Goal: Complete application form: Complete application form

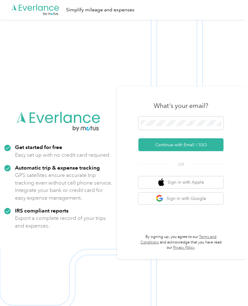
click at [199, 146] on form "Continue with Email / SSO" at bounding box center [181, 134] width 85 height 35
click at [208, 151] on button "Continue with Email / SSO" at bounding box center [181, 144] width 85 height 13
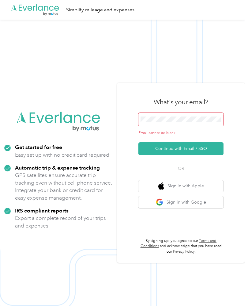
click at [207, 155] on button "Continue with Email / SSO" at bounding box center [181, 148] width 85 height 13
click at [209, 155] on button "Continue with Email / SSO" at bounding box center [181, 148] width 85 height 13
click at [193, 155] on button "Continue with Email / SSO" at bounding box center [181, 148] width 85 height 13
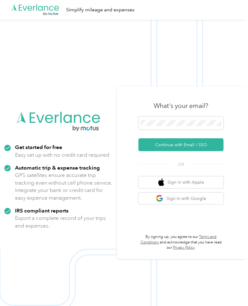
click at [212, 151] on button "Continue with Email / SSO" at bounding box center [181, 144] width 85 height 13
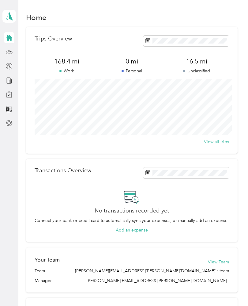
click at [11, 39] on icon at bounding box center [9, 38] width 6 height 6
click at [9, 40] on icon at bounding box center [9, 37] width 7 height 7
click at [13, 67] on icon at bounding box center [9, 66] width 7 height 7
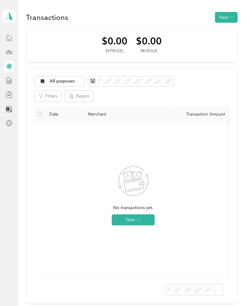
click at [11, 69] on icon at bounding box center [9, 66] width 7 height 7
click at [10, 96] on icon at bounding box center [9, 94] width 7 height 7
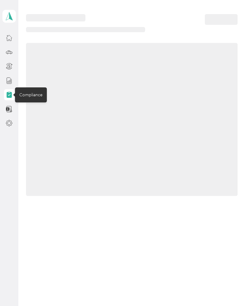
click at [11, 79] on icon at bounding box center [9, 81] width 5 height 6
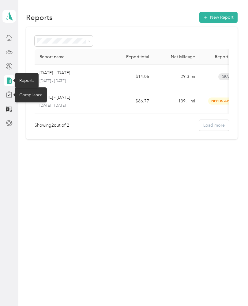
click at [14, 95] on div at bounding box center [15, 95] width 4 height 4
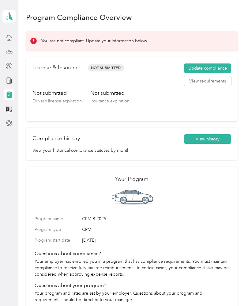
click at [220, 70] on button "Update compliance" at bounding box center [207, 68] width 47 height 10
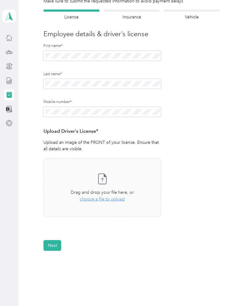
scroll to position [51, 0]
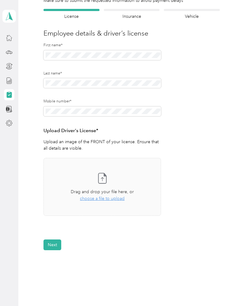
click at [102, 181] on icon at bounding box center [102, 178] width 12 height 12
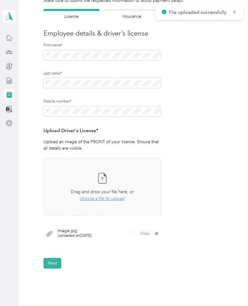
click at [57, 265] on button "Next" at bounding box center [53, 263] width 18 height 11
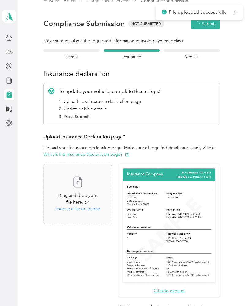
scroll to position [7, 0]
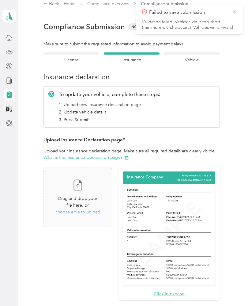
click at [185, 291] on button "Click to expand" at bounding box center [169, 294] width 31 height 6
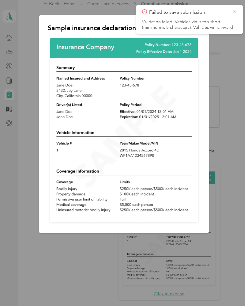
scroll to position [0, 0]
click at [236, 13] on icon at bounding box center [234, 12] width 5 height 6
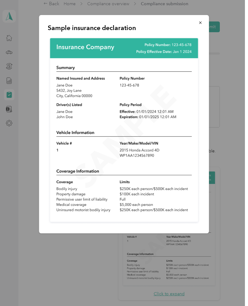
click at [199, 27] on button "button" at bounding box center [200, 22] width 13 height 11
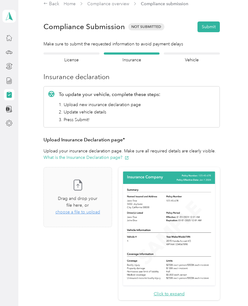
click at [97, 209] on span "choose a file to upload" at bounding box center [78, 211] width 45 height 5
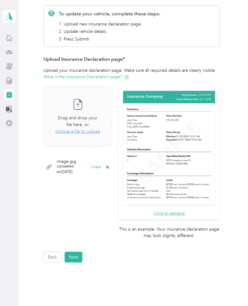
scroll to position [88, 0]
click at [72, 252] on button "Next" at bounding box center [74, 257] width 18 height 11
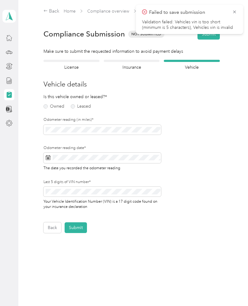
scroll to position [0, 0]
click at [44, 104] on label "Owned" at bounding box center [54, 106] width 21 height 4
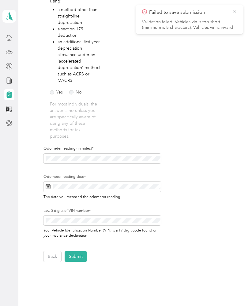
scroll to position [136, 0]
click at [70, 92] on label "No" at bounding box center [75, 92] width 13 height 4
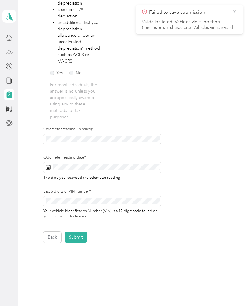
scroll to position [155, 0]
click at [140, 202] on span at bounding box center [103, 202] width 118 height 10
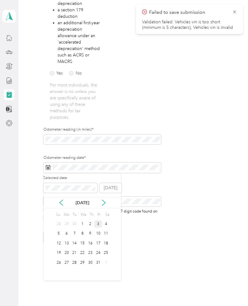
click at [113, 191] on button "Today" at bounding box center [111, 188] width 22 height 10
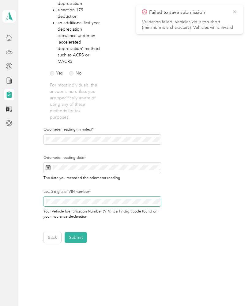
scroll to position [150, 0]
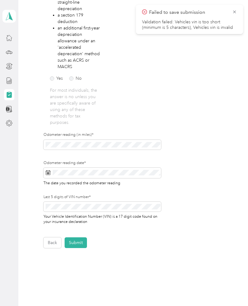
click at [236, 12] on icon at bounding box center [234, 12] width 5 height 6
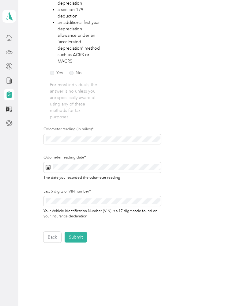
scroll to position [155, 0]
click at [81, 232] on button "Submit" at bounding box center [76, 237] width 22 height 11
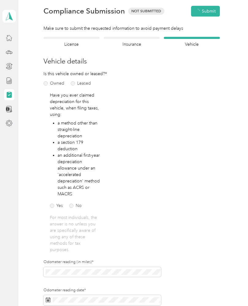
scroll to position [0, 0]
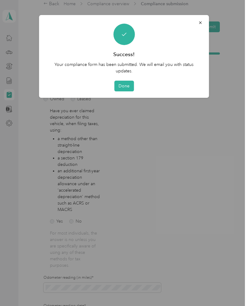
click at [132, 88] on button "Done" at bounding box center [124, 86] width 20 height 11
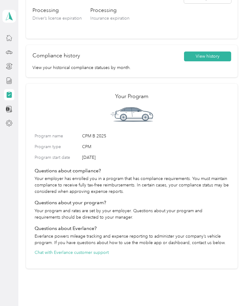
click at [5, 85] on div at bounding box center [9, 80] width 10 height 11
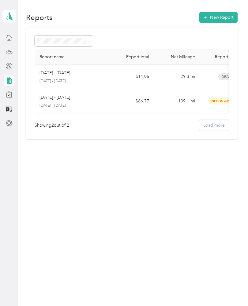
click at [4, 71] on div at bounding box center [9, 80] width 10 height 97
click at [12, 123] on icon at bounding box center [9, 123] width 6 height 6
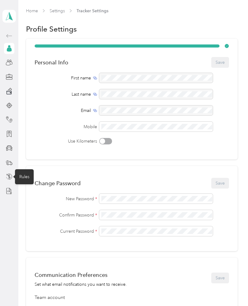
click at [12, 178] on icon at bounding box center [9, 176] width 7 height 7
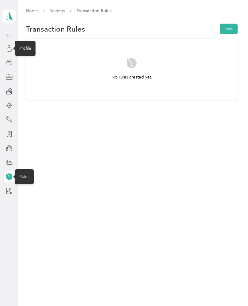
click at [9, 50] on icon at bounding box center [9, 48] width 7 height 7
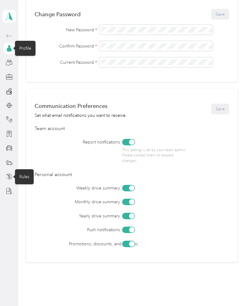
scroll to position [169, 0]
click at [12, 64] on icon at bounding box center [10, 62] width 3 height 3
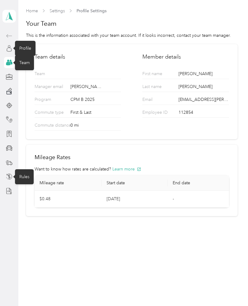
scroll to position [25, 0]
click at [12, 74] on icon at bounding box center [9, 77] width 7 height 7
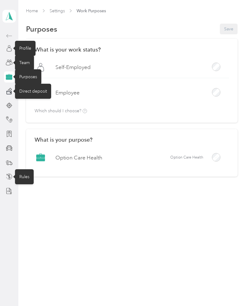
click at [11, 90] on icon at bounding box center [9, 92] width 6 height 4
